Goal: Information Seeking & Learning: Learn about a topic

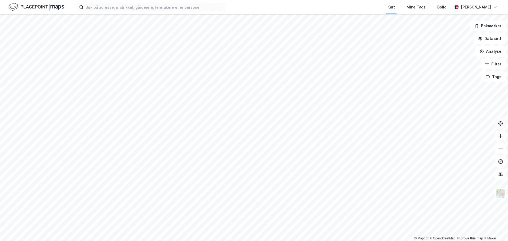
click at [501, 123] on icon at bounding box center [500, 124] width 2 height 2
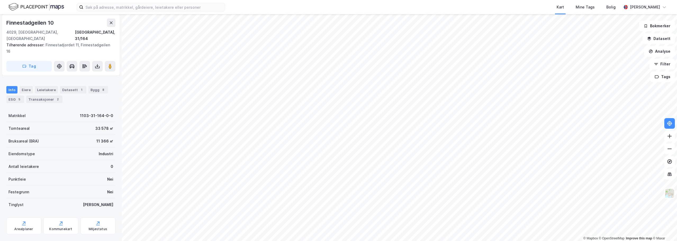
scroll to position [60, 0]
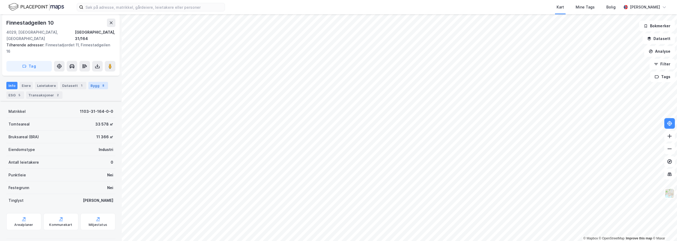
click at [94, 82] on div "Bygg 8" at bounding box center [98, 85] width 20 height 7
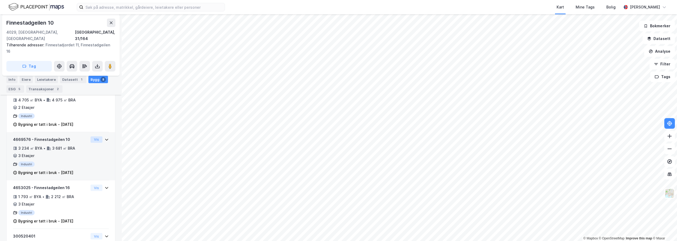
scroll to position [132, 0]
